Goal: Complete application form

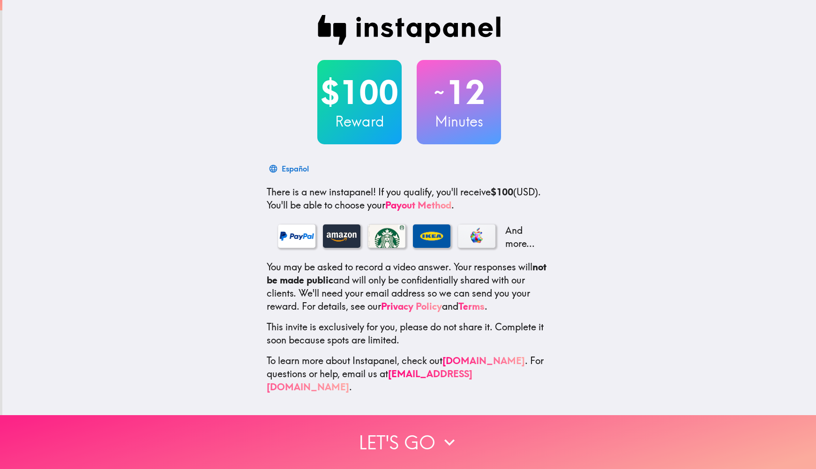
click at [385, 439] on button "Let's go" at bounding box center [408, 442] width 816 height 54
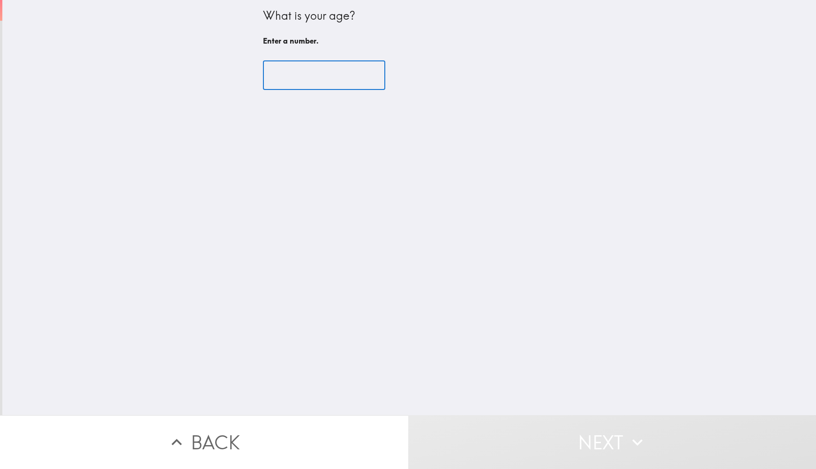
click at [306, 78] on input "number" at bounding box center [324, 75] width 122 height 29
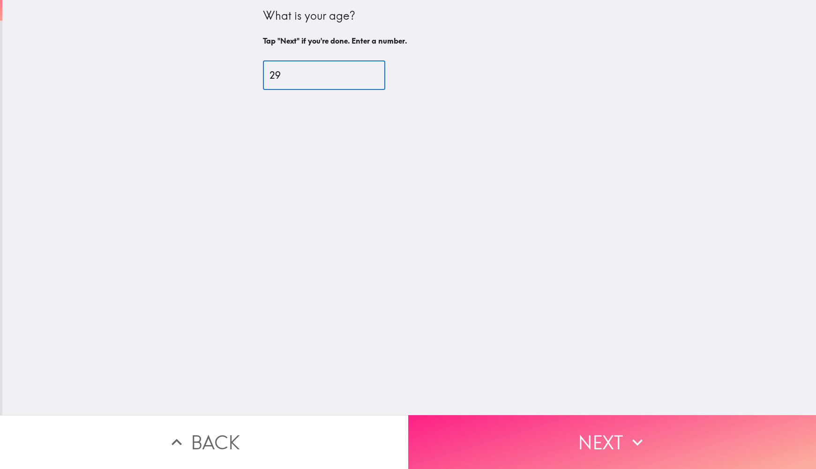
type input "29"
click at [627, 435] on icon "button" at bounding box center [637, 442] width 21 height 21
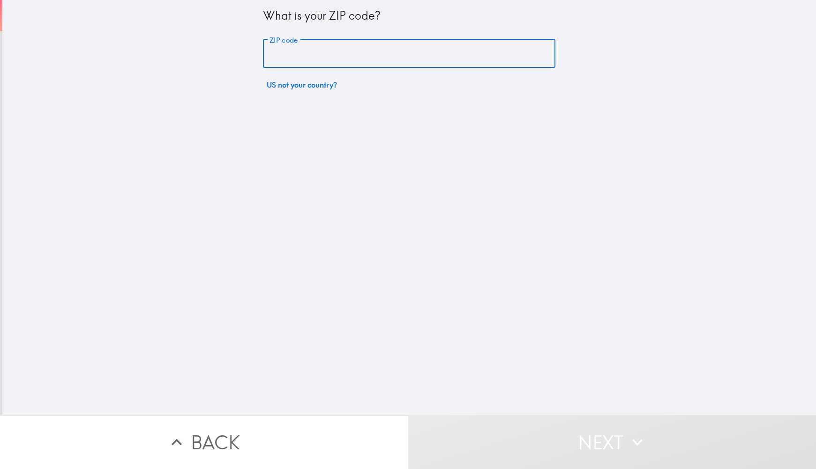
click at [368, 54] on input "ZIP code" at bounding box center [409, 53] width 292 height 29
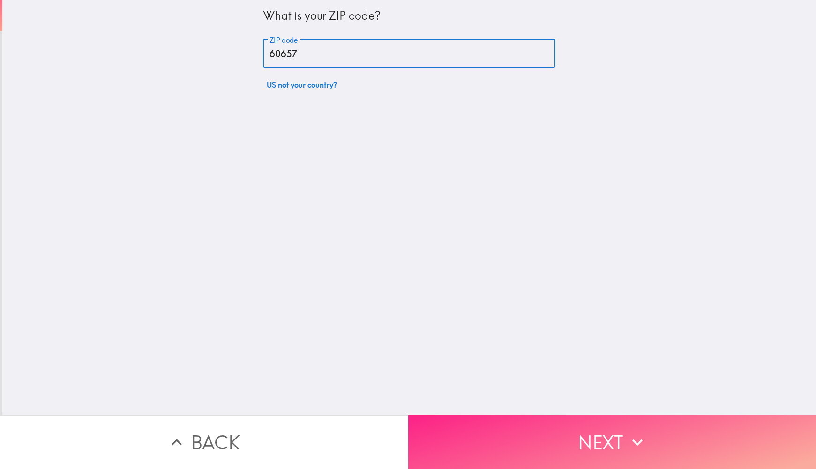
type input "60657"
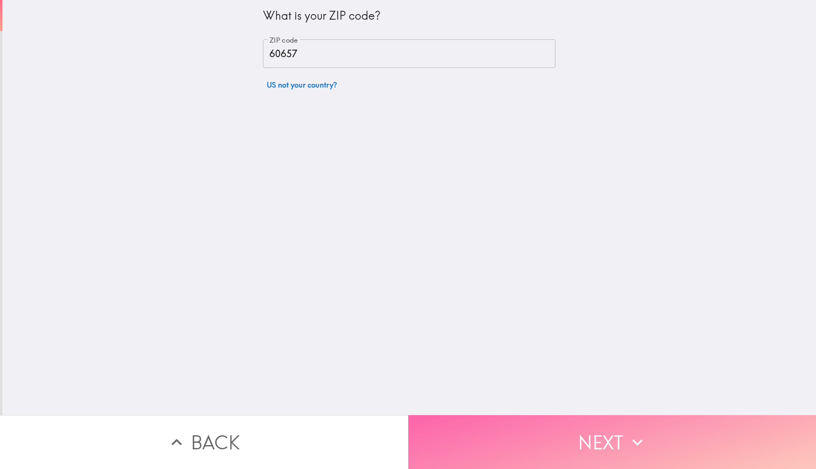
click at [549, 435] on button "Next" at bounding box center [612, 442] width 408 height 54
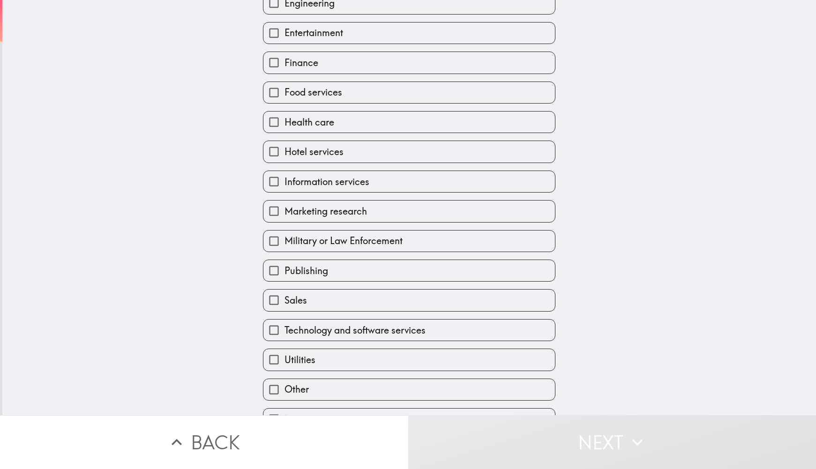
scroll to position [215, 0]
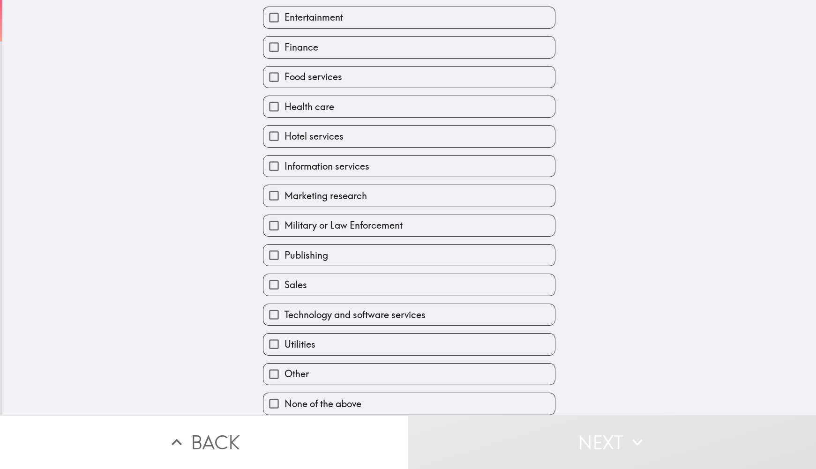
click at [346, 102] on label "Health care" at bounding box center [409, 106] width 292 height 21
click at [284, 102] on input "Health care" at bounding box center [273, 106] width 21 height 21
checkbox input "true"
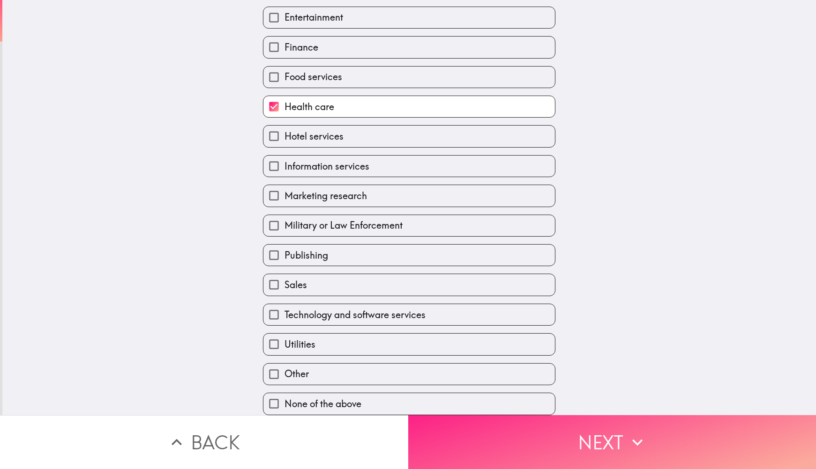
click at [511, 432] on button "Next" at bounding box center [612, 442] width 408 height 54
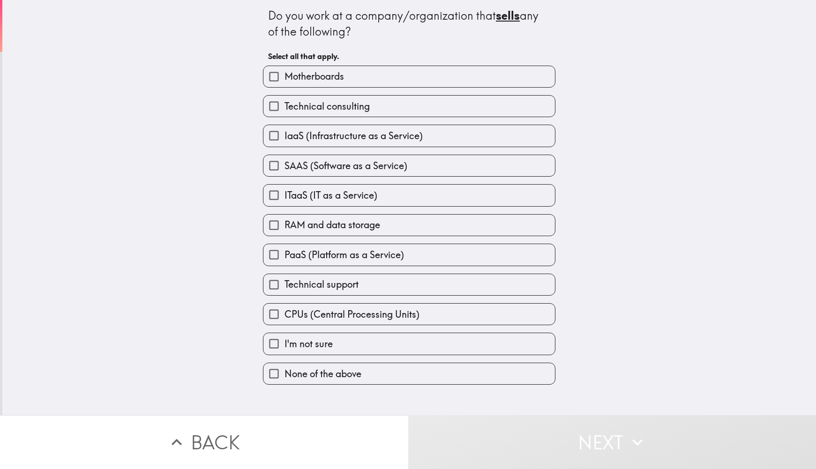
click at [351, 378] on span "None of the above" at bounding box center [322, 373] width 77 height 13
click at [284, 378] on input "None of the above" at bounding box center [273, 373] width 21 height 21
checkbox input "true"
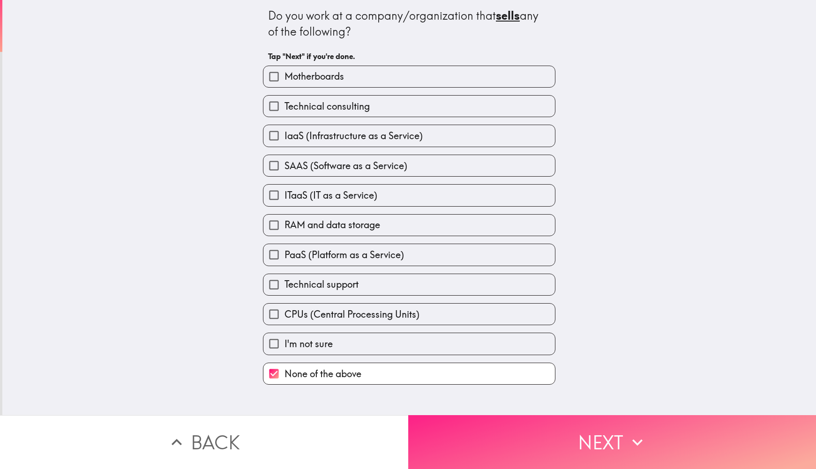
click at [501, 437] on button "Next" at bounding box center [612, 442] width 408 height 54
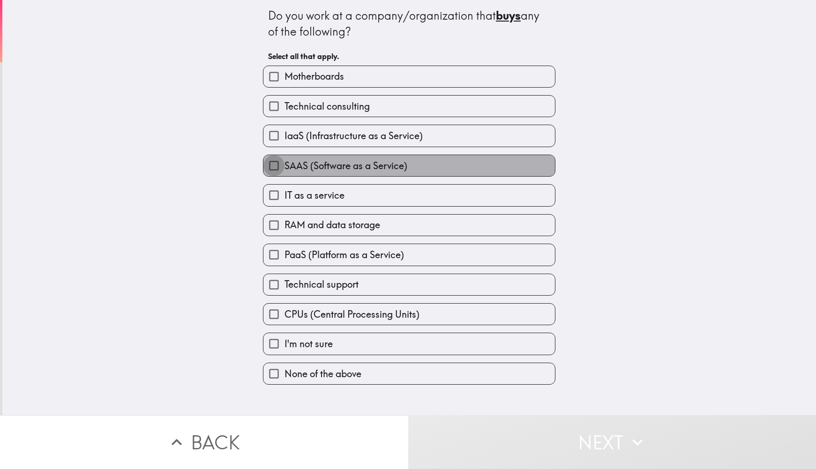
click at [269, 163] on input "SAAS (Software as a Service)" at bounding box center [273, 165] width 21 height 21
checkbox input "true"
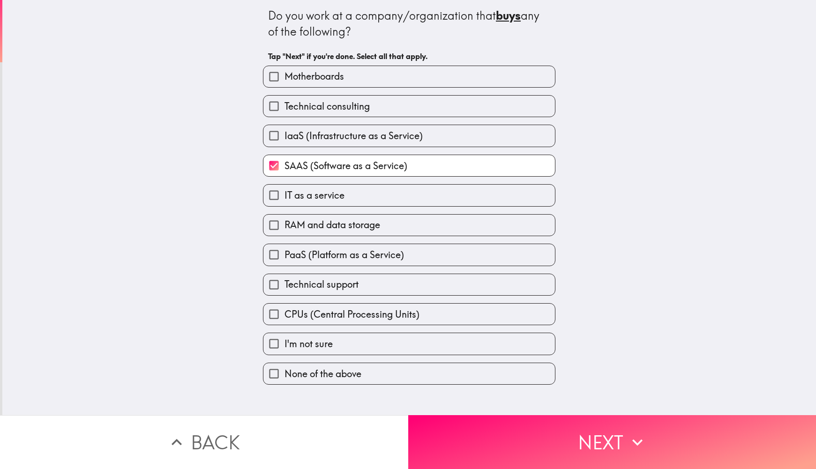
click at [271, 231] on input "RAM and data storage" at bounding box center [273, 225] width 21 height 21
checkbox input "true"
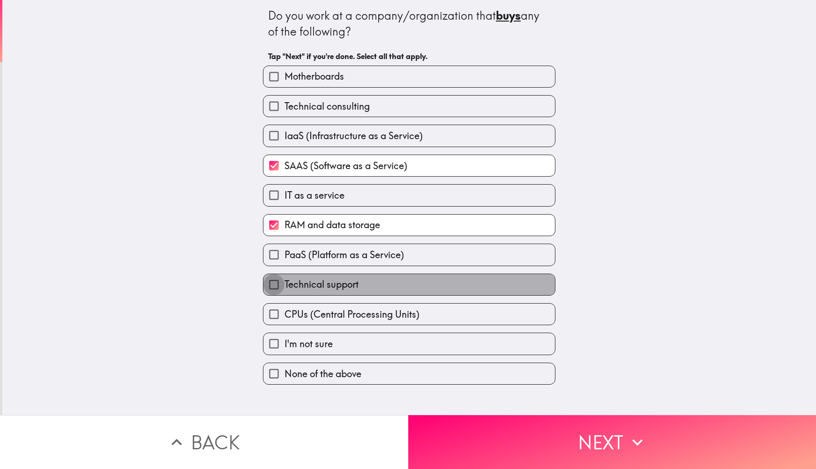
click at [273, 285] on input "Technical support" at bounding box center [273, 284] width 21 height 21
checkbox input "true"
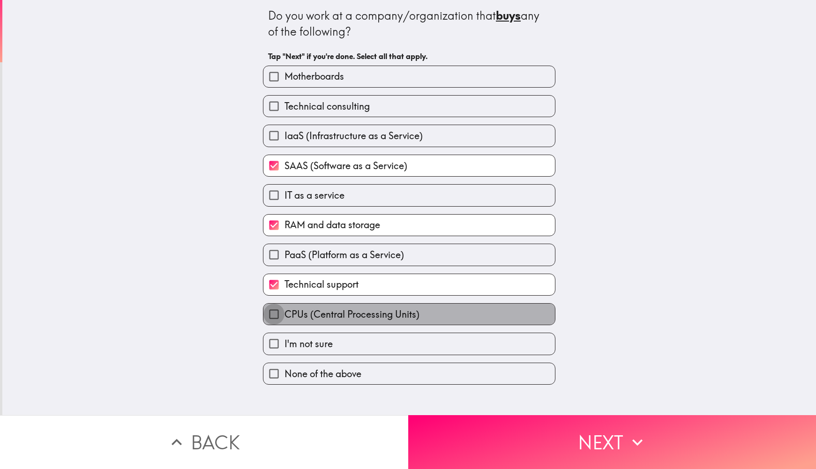
click at [273, 322] on input "CPUs (Central Processing Units)" at bounding box center [273, 314] width 21 height 21
checkbox input "true"
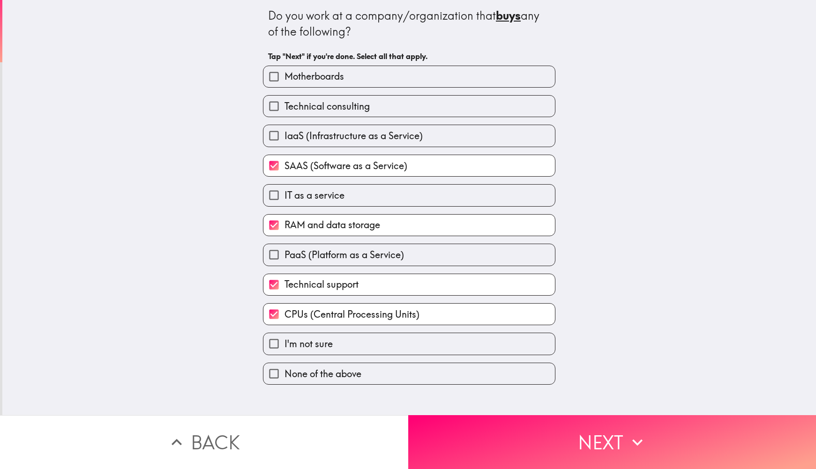
click at [320, 137] on span "IaaS (Infrastructure as a Service)" at bounding box center [353, 135] width 138 height 13
click at [284, 137] on input "IaaS (Infrastructure as a Service)" at bounding box center [273, 135] width 21 height 21
checkbox input "true"
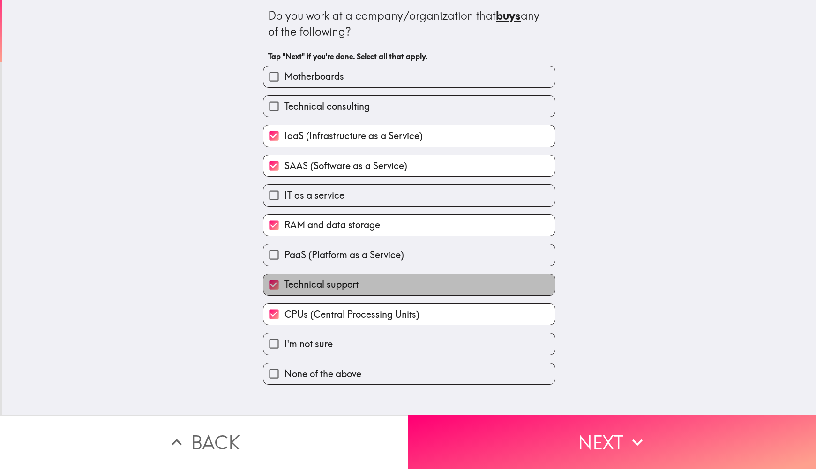
click at [300, 281] on span "Technical support" at bounding box center [321, 284] width 74 height 13
click at [284, 281] on input "Technical support" at bounding box center [273, 284] width 21 height 21
checkbox input "false"
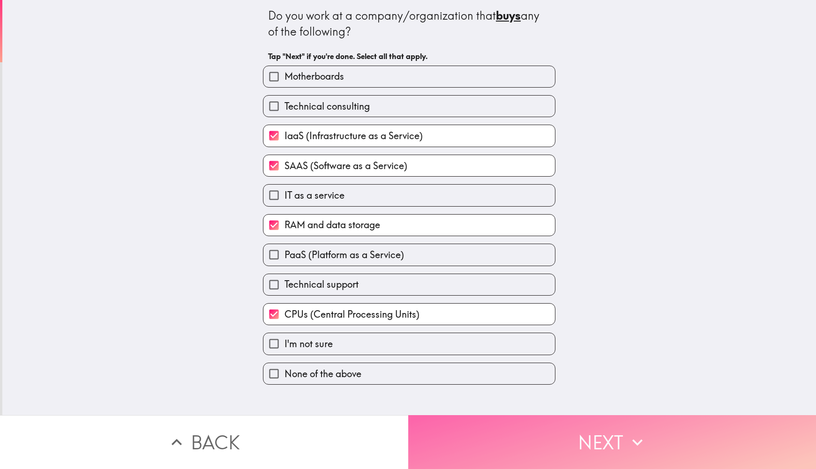
click at [627, 424] on button "Next" at bounding box center [612, 442] width 408 height 54
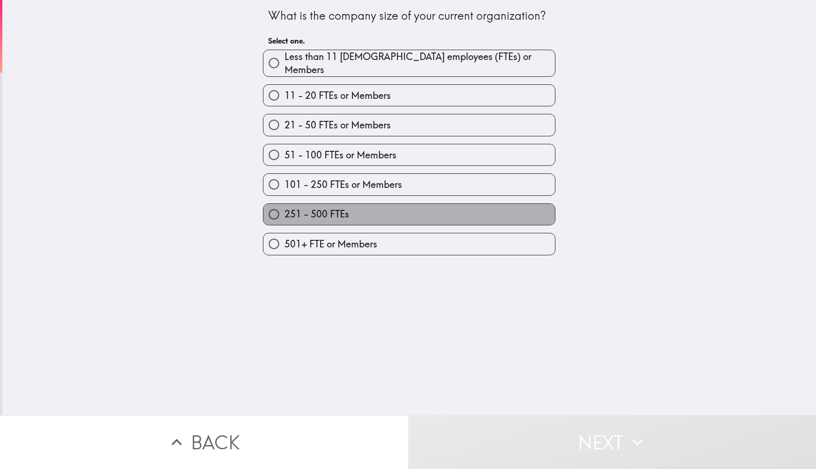
click at [302, 216] on label "251 - 500 FTEs" at bounding box center [409, 214] width 292 height 21
click at [284, 216] on input "251 - 500 FTEs" at bounding box center [273, 214] width 21 height 21
radio input "true"
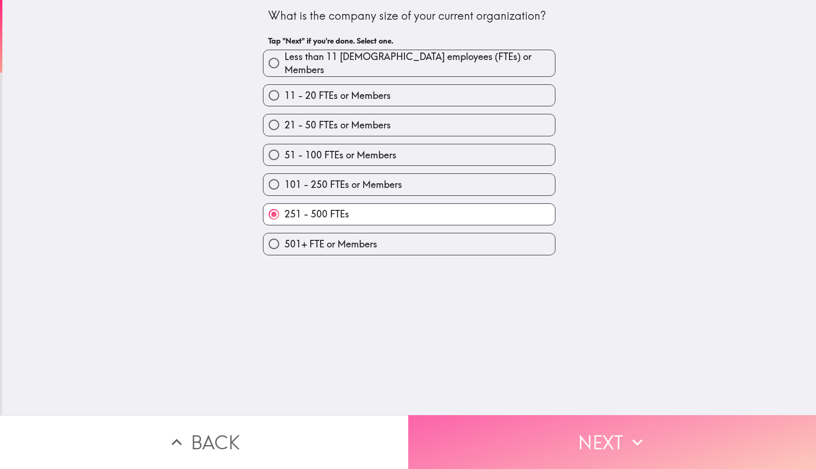
click at [456, 417] on button "Next" at bounding box center [612, 442] width 408 height 54
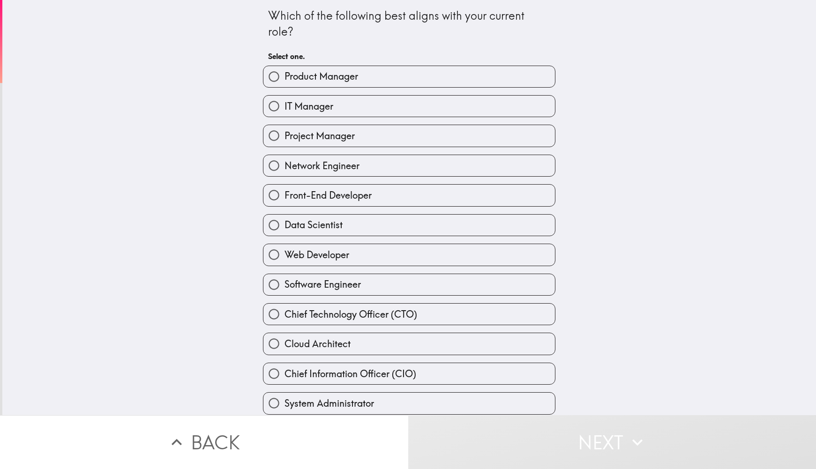
click at [336, 77] on span "Product Manager" at bounding box center [321, 76] width 74 height 13
click at [284, 77] on input "Product Manager" at bounding box center [273, 76] width 21 height 21
radio input "true"
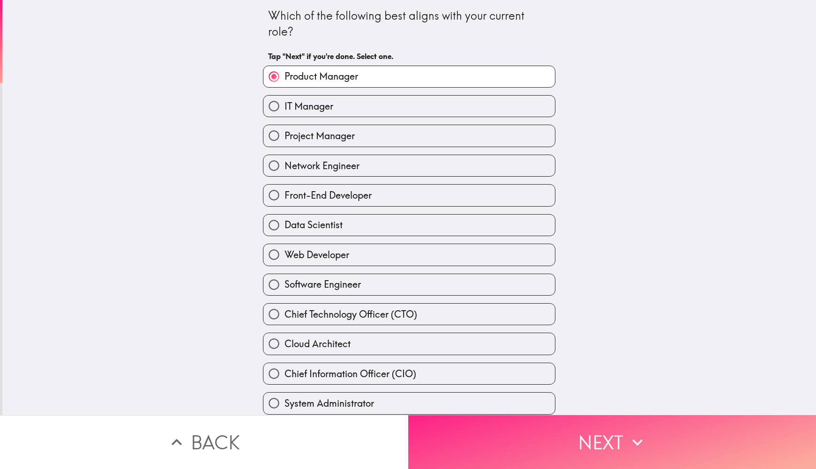
click at [612, 442] on button "Next" at bounding box center [612, 442] width 408 height 54
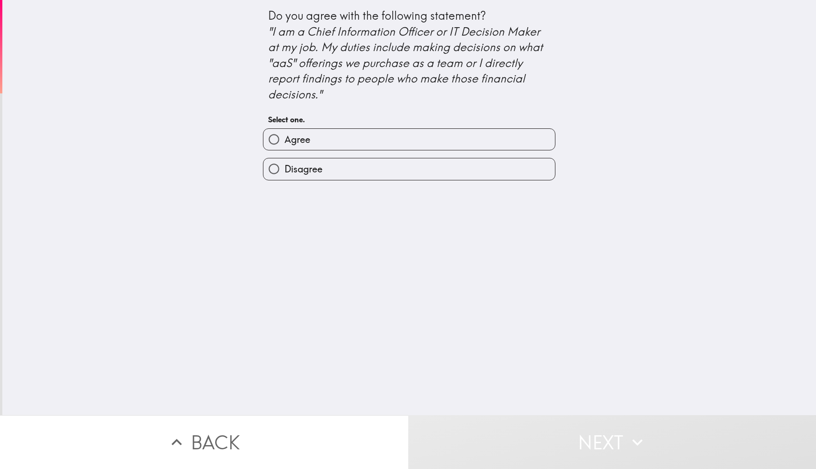
click at [322, 148] on label "Agree" at bounding box center [409, 139] width 292 height 21
click at [284, 148] on input "Agree" at bounding box center [273, 139] width 21 height 21
radio input "true"
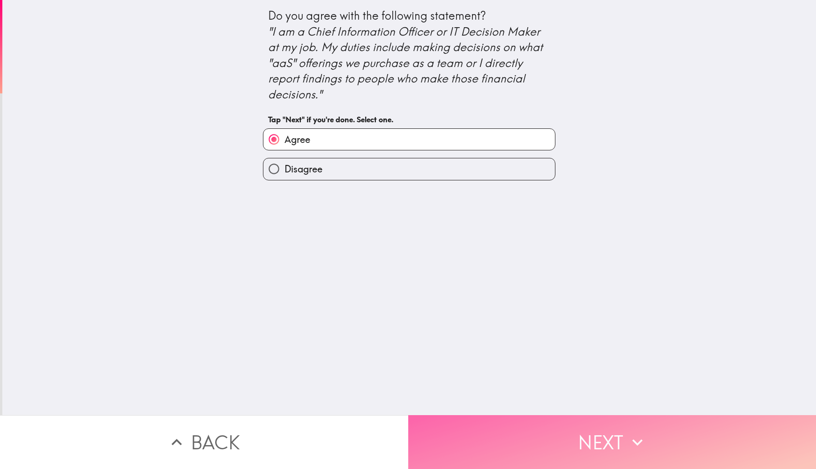
click at [435, 415] on button "Next" at bounding box center [612, 442] width 408 height 54
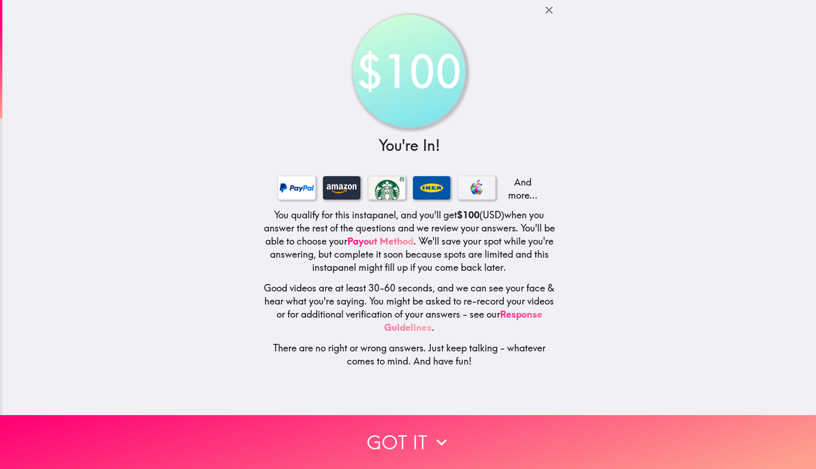
click at [405, 326] on link "Response Guidelines" at bounding box center [463, 320] width 158 height 25
